Goal: Communication & Community: Participate in discussion

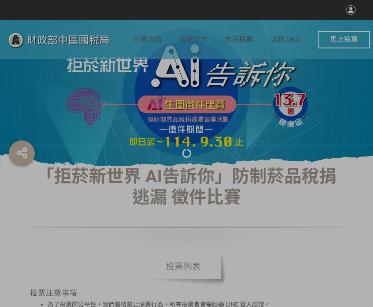
select select "vote"
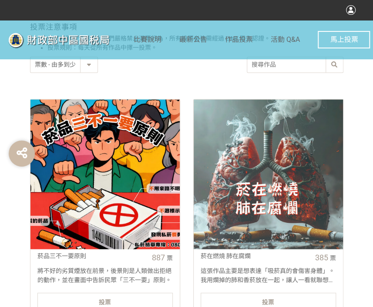
scroll to position [305, 0]
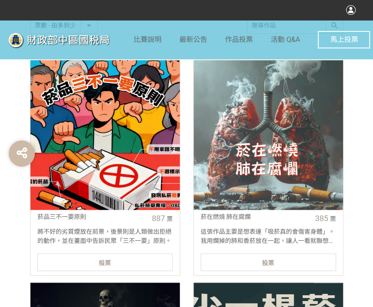
click at [129, 262] on div "投票" at bounding box center [104, 261] width 135 height 17
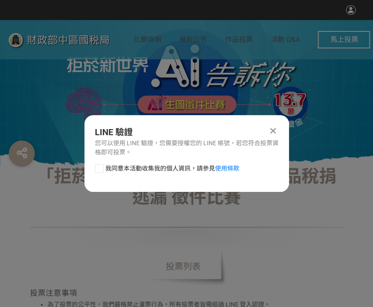
scroll to position [0, 0]
click at [99, 162] on div "LINE 驗證 您可以使用 LINE 驗證，您需要授權您的 LINE 帳號，若您符合投票資格即可投票。 我同意本活動收集我的個人資訊，請參見 使用條款" at bounding box center [186, 153] width 205 height 77
click at [100, 166] on div at bounding box center [99, 168] width 9 height 9
checkbox input "true"
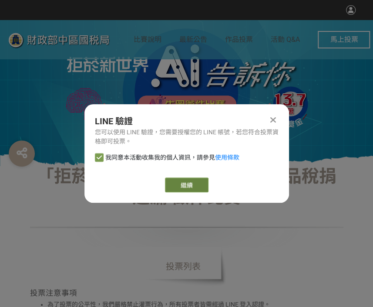
click at [200, 182] on link "繼續" at bounding box center [187, 184] width 44 height 15
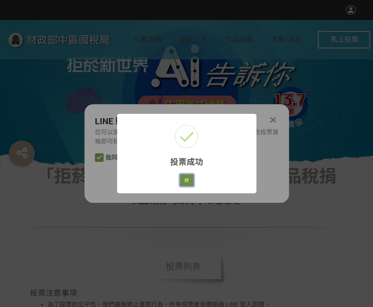
click at [186, 180] on button "好" at bounding box center [187, 180] width 14 height 12
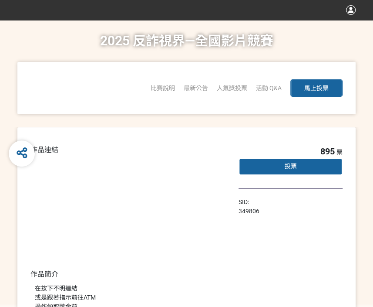
drag, startPoint x: 247, startPoint y: 119, endPoint x: 377, endPoint y: 133, distance: 130.5
click at [0, 0] on link "「2025反詐視界—全國影片競賽」短影音組人氣獎投票" at bounding box center [0, 0] width 0 height 0
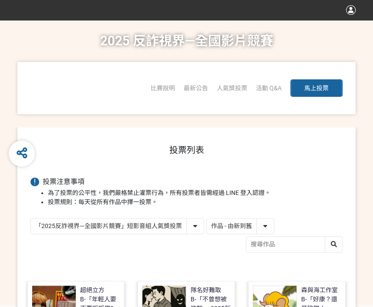
click at [232, 232] on select "作品 - 由新到舊 作品 - 由舊到新 票數 - 由多到少 票數 - 由少到多" at bounding box center [240, 225] width 67 height 15
select select "vote"
click at [207, 218] on select "作品 - 由新到舊 作品 - 由舊到新 票數 - 由多到少 票數 - 由少到多" at bounding box center [240, 225] width 67 height 15
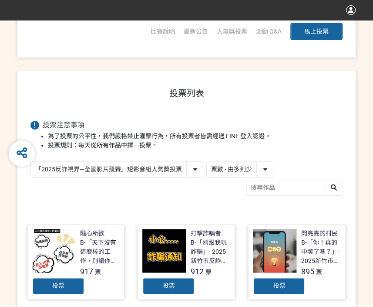
scroll to position [131, 0]
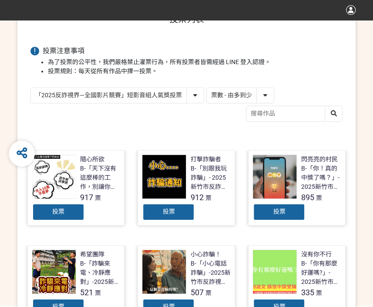
click at [171, 214] on span "投票" at bounding box center [168, 211] width 12 height 7
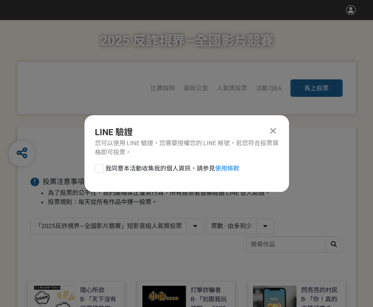
click at [98, 167] on div at bounding box center [99, 168] width 9 height 9
checkbox input "true"
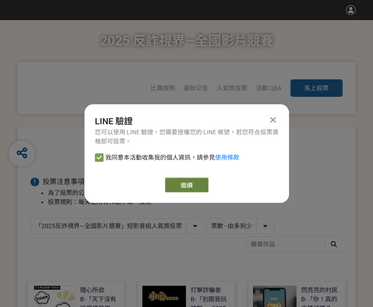
click at [194, 187] on link "繼續" at bounding box center [187, 184] width 44 height 15
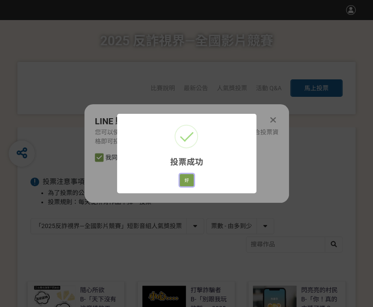
click at [191, 179] on button "好" at bounding box center [187, 180] width 14 height 12
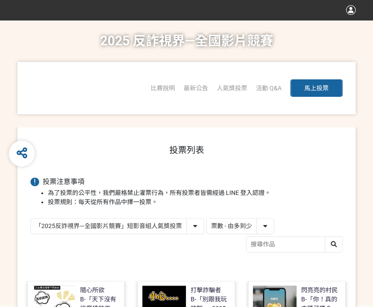
scroll to position [103, 0]
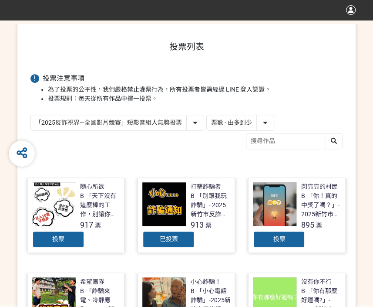
click at [105, 121] on select "「2025反詐視界—全國影片競賽」短影音組人氣獎投票 「2025反詐視界—全國影片競賽」短片組人氣獎投票" at bounding box center [117, 122] width 173 height 15
select select "13146"
click at [31, 115] on select "「2025反詐視界—全國影片競賽」短影音組人氣獎投票 「2025反詐視界—全國影片競賽」短片組人氣獎投票" at bounding box center [117, 122] width 173 height 15
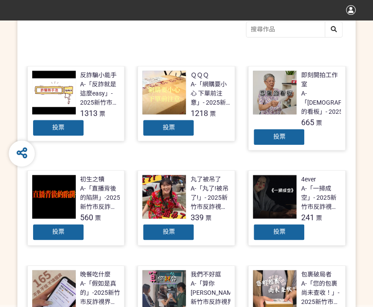
scroll to position [218, 0]
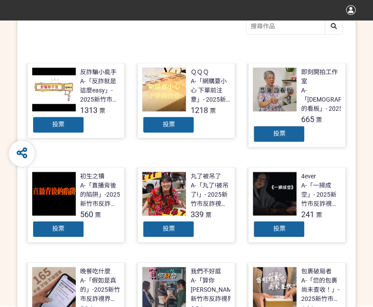
click at [177, 126] on div "投票" at bounding box center [168, 124] width 52 height 17
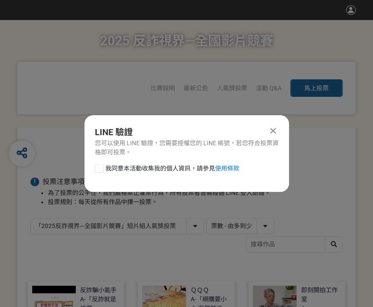
click at [98, 173] on div "我同意本活動收集我的個人資訊，請參見 使用條款" at bounding box center [186, 172] width 205 height 17
drag, startPoint x: 99, startPoint y: 167, endPoint x: 107, endPoint y: 169, distance: 8.1
click at [99, 167] on div at bounding box center [99, 168] width 9 height 9
checkbox input "true"
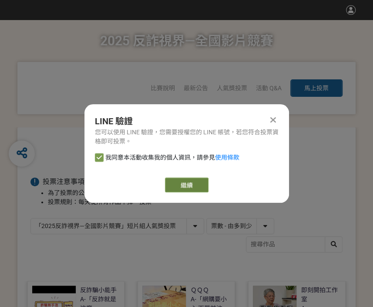
click at [182, 182] on link "繼續" at bounding box center [187, 184] width 44 height 15
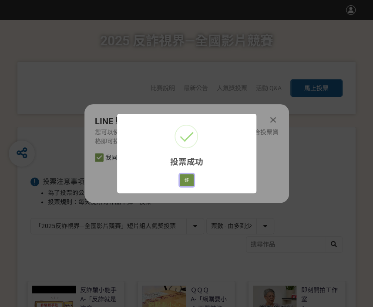
click at [182, 184] on button "好" at bounding box center [187, 180] width 14 height 12
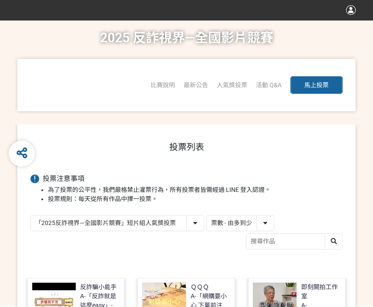
scroll to position [140, 0]
